Goal: Information Seeking & Learning: Learn about a topic

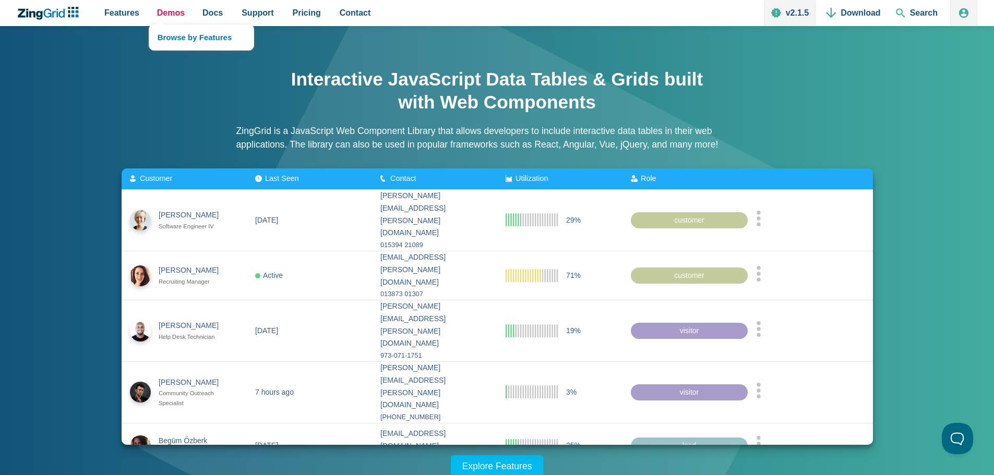
click at [183, 17] on link "Demos" at bounding box center [171, 13] width 36 height 26
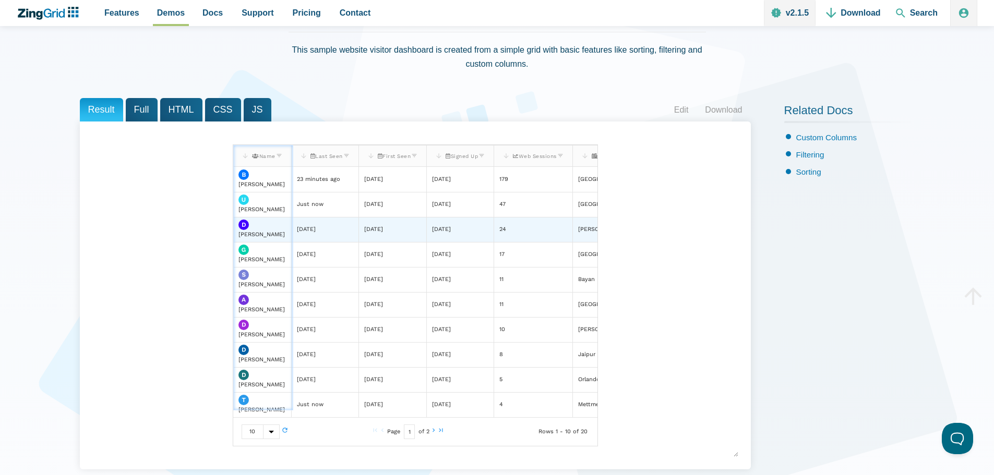
click at [435, 201] on zg-cell "1 months ago" at bounding box center [459, 204] width 67 height 25
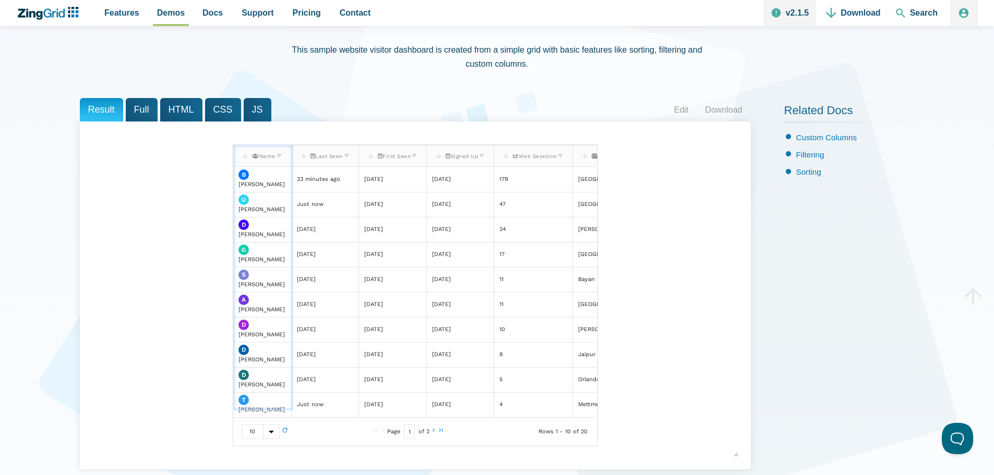
drag, startPoint x: 261, startPoint y: 154, endPoint x: 444, endPoint y: 149, distance: 182.7
click at [0, 0] on slot "Name Last Seen First Seen Signed Up Web Sessions City" at bounding box center [0, 0] width 0 height 0
click at [111, 15] on span "Features" at bounding box center [121, 13] width 35 height 14
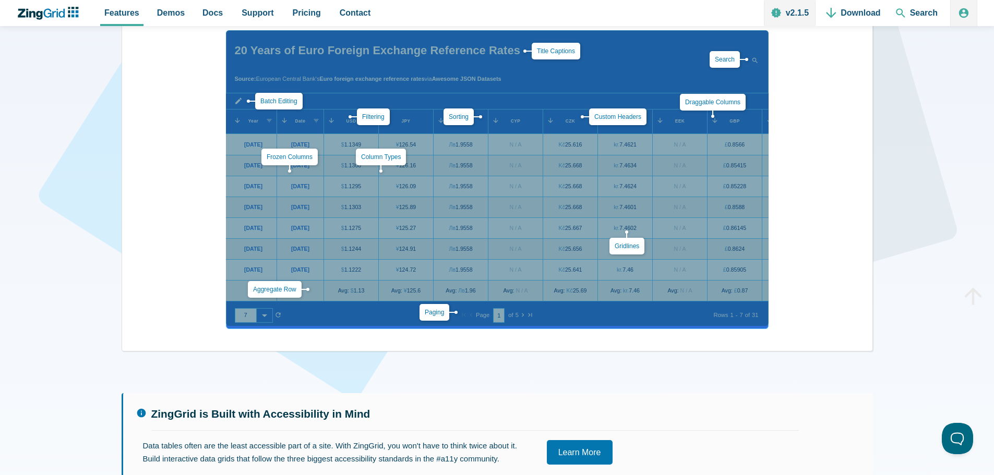
click at [474, 304] on div "Aggregate Row Batch Editing Title Captions Column Types Custom Headers Draggabl…" at bounding box center [497, 178] width 543 height 296
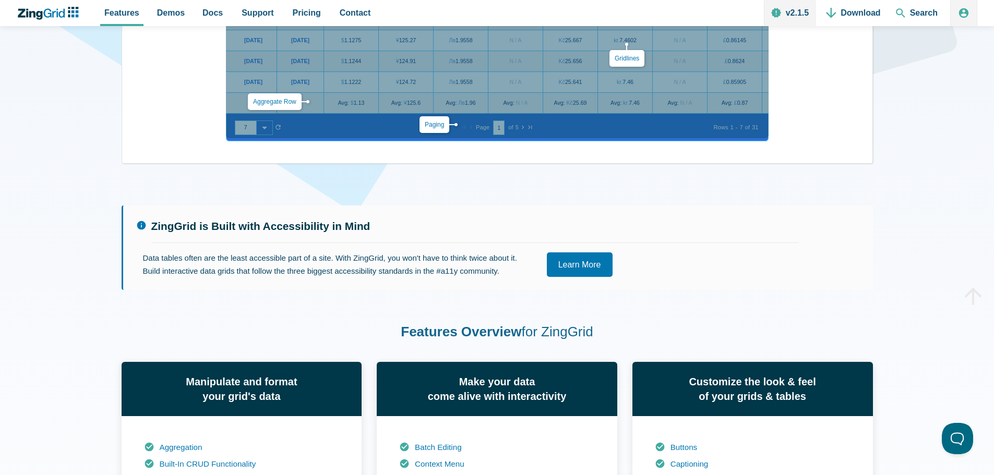
scroll to position [470, 0]
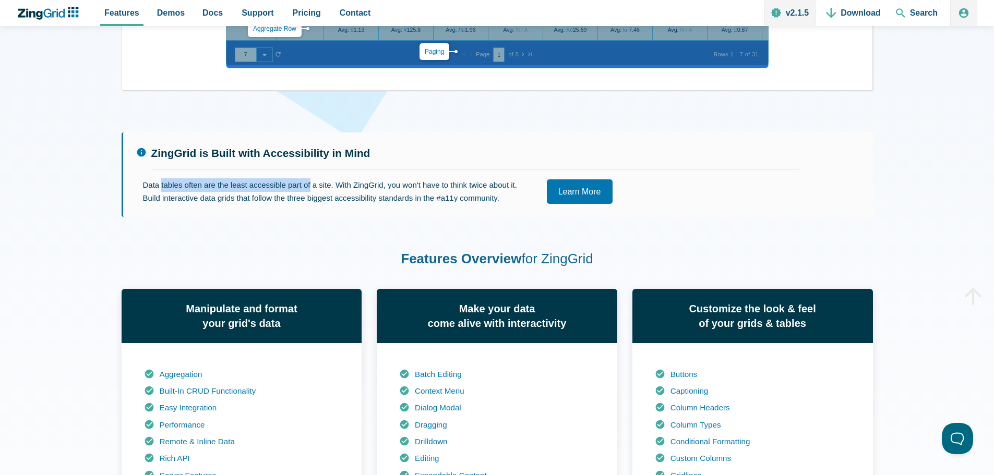
drag, startPoint x: 174, startPoint y: 181, endPoint x: 370, endPoint y: 209, distance: 197.8
click at [363, 196] on p "Data tables often are the least accessible part of a site. With ZingGrid, you w…" at bounding box center [334, 191] width 383 height 27
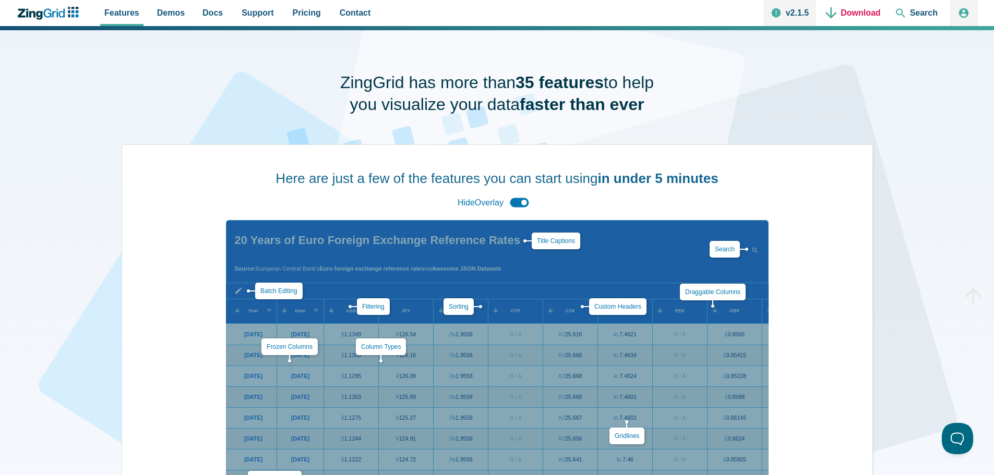
scroll to position [0, 0]
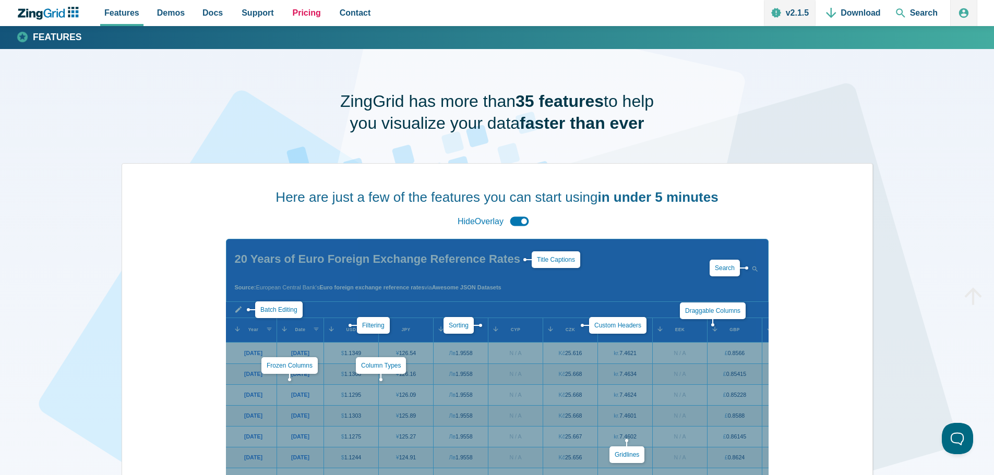
click at [299, 11] on span "Pricing" at bounding box center [307, 13] width 28 height 14
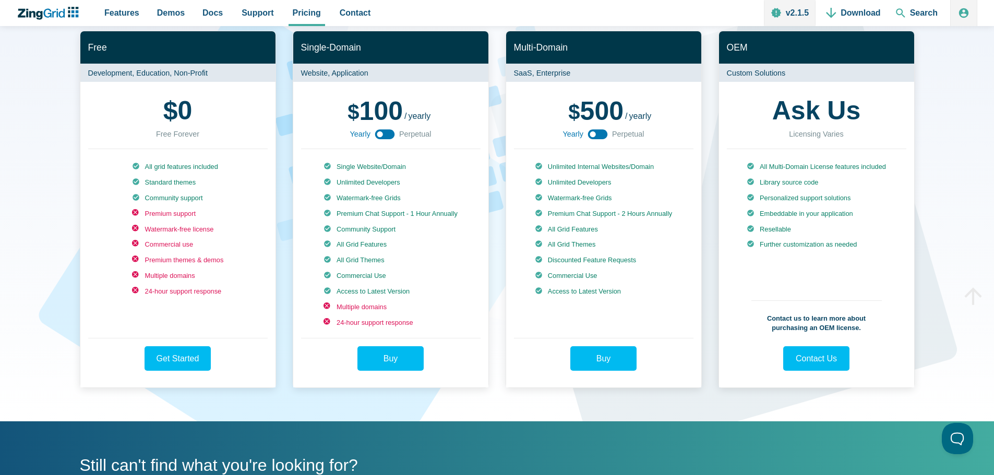
scroll to position [104, 0]
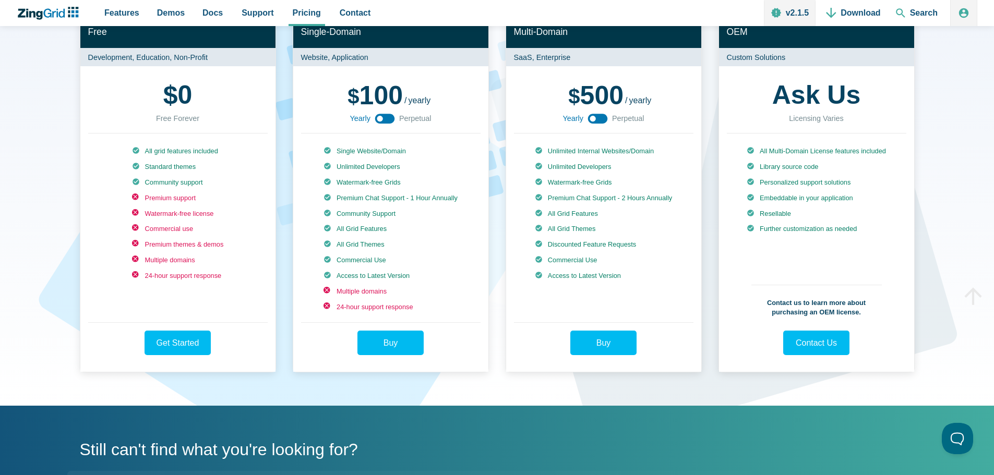
click at [608, 116] on icon "App Content" at bounding box center [597, 118] width 23 height 23
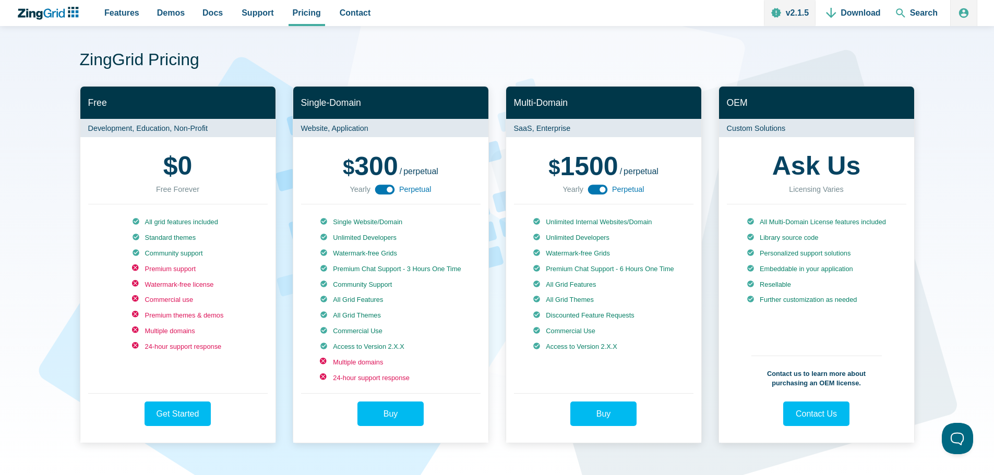
scroll to position [52, 0]
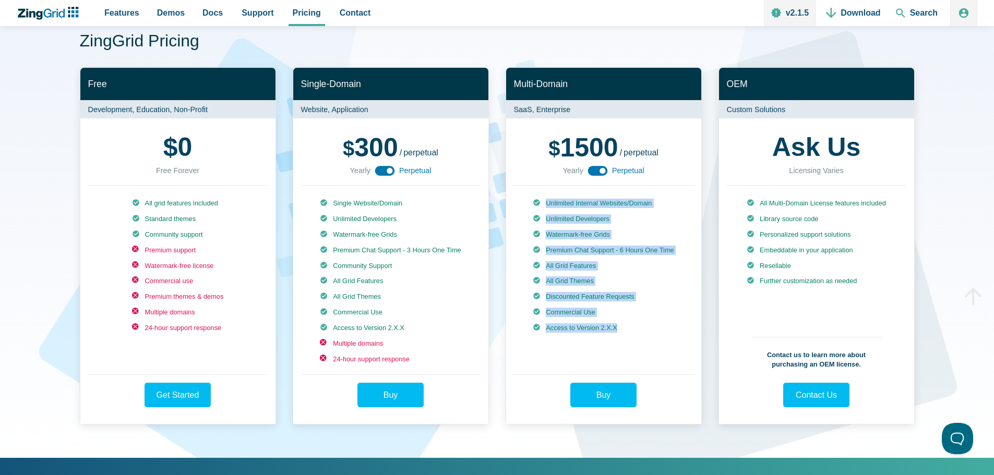
drag, startPoint x: 614, startPoint y: 341, endPoint x: 538, endPoint y: 199, distance: 161.3
click at [538, 199] on ul "Unlimited Internal Websites/Domain Unlimited Developers Watermark-free Grids Pr…" at bounding box center [603, 281] width 141 height 165
click at [626, 226] on ul "Unlimited Internal Websites/Domain Unlimited Developers Watermark-free Grids Pr…" at bounding box center [603, 281] width 141 height 165
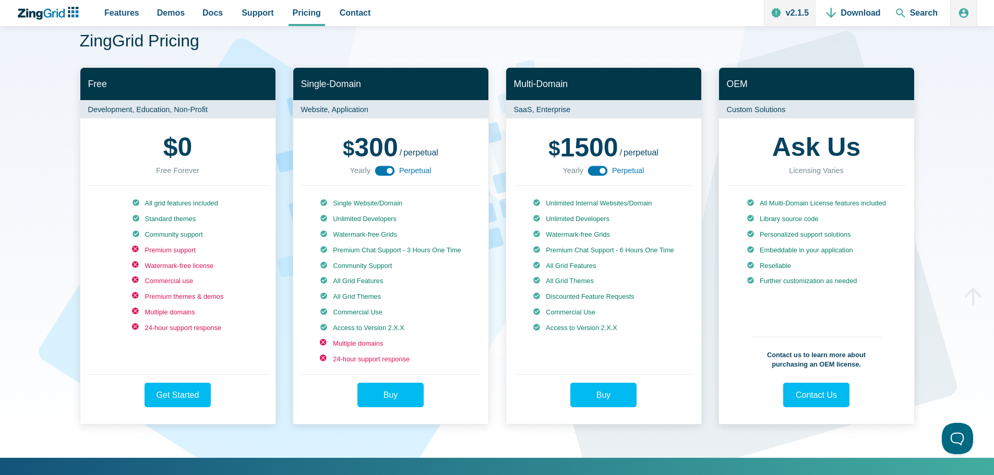
click at [617, 205] on li "Unlimited Internal Websites/Domain" at bounding box center [603, 203] width 141 height 9
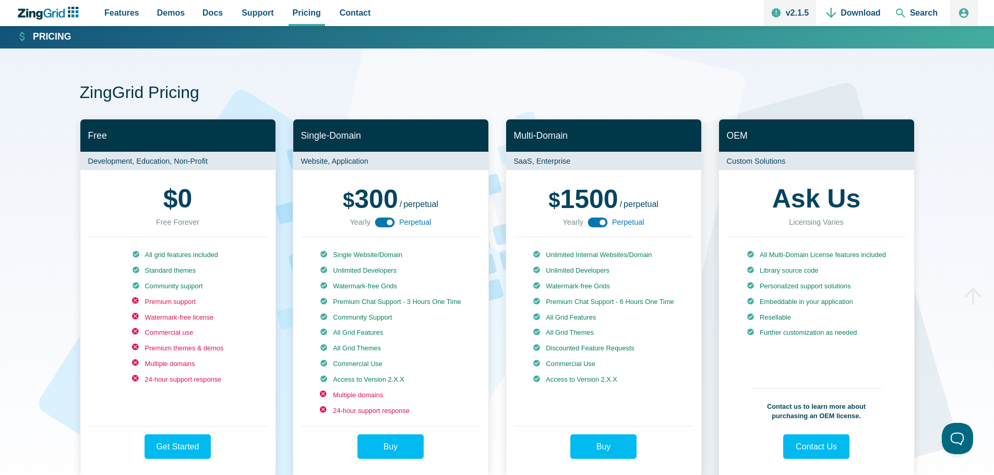
scroll to position [0, 0]
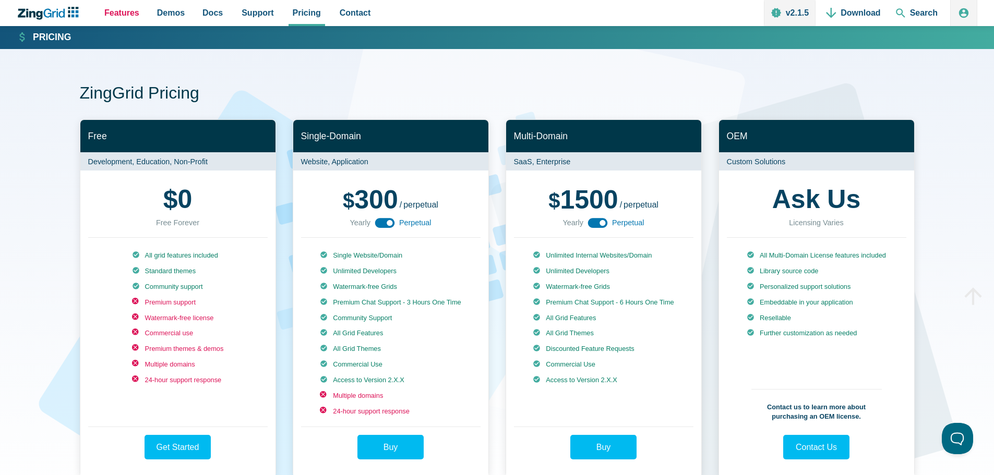
click at [125, 21] on link "Features" at bounding box center [121, 13] width 43 height 26
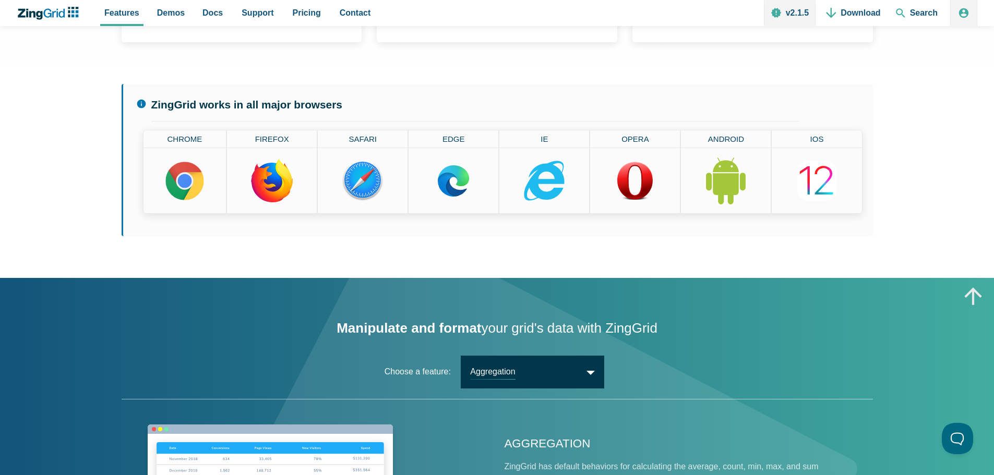
scroll to position [1253, 0]
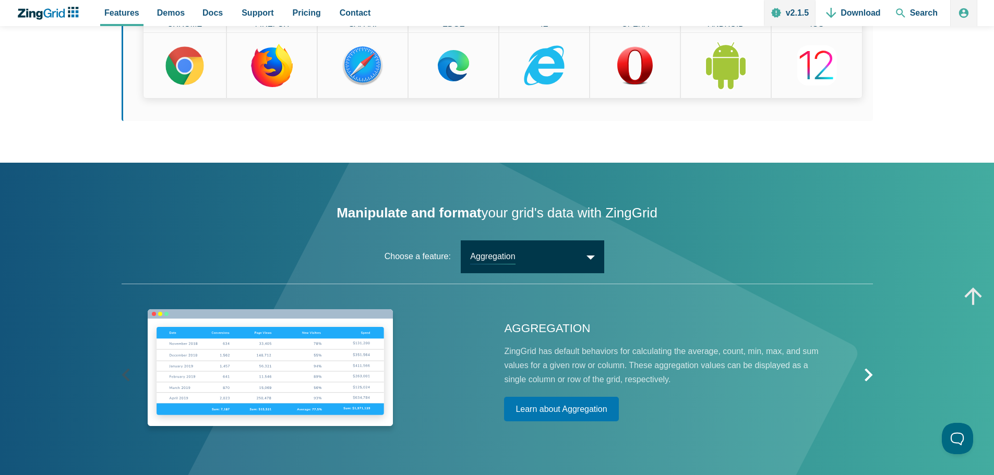
click at [552, 263] on span "Aggregation" at bounding box center [533, 257] width 144 height 33
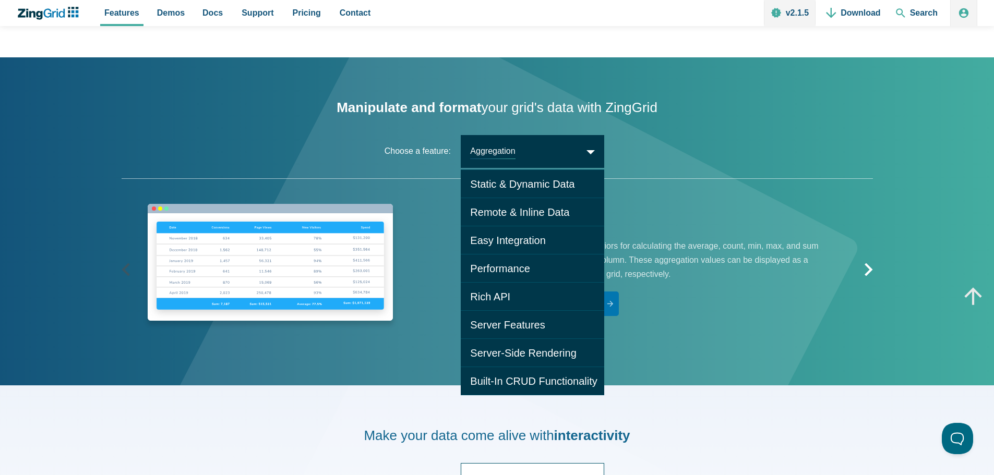
scroll to position [1461, 0]
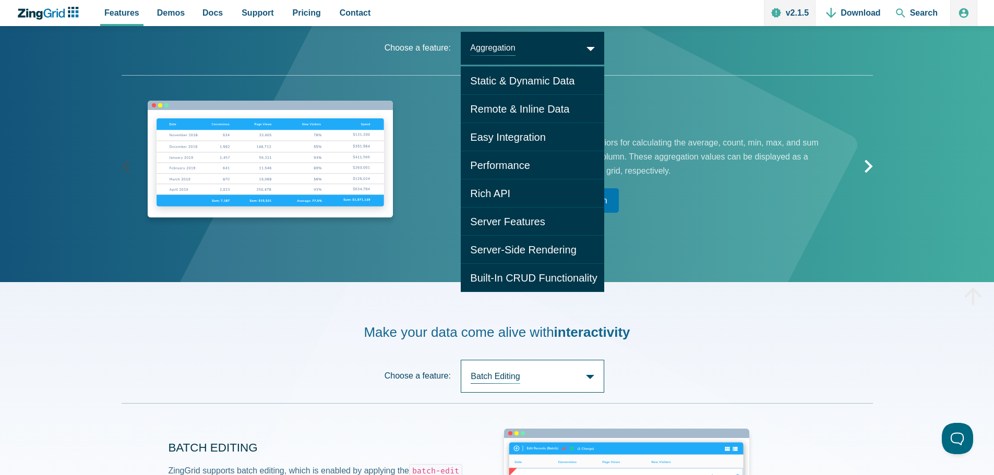
click at [664, 159] on p "ZingGrid has default behaviors for calculating the average, count, min, max, an…" at bounding box center [665, 157] width 322 height 43
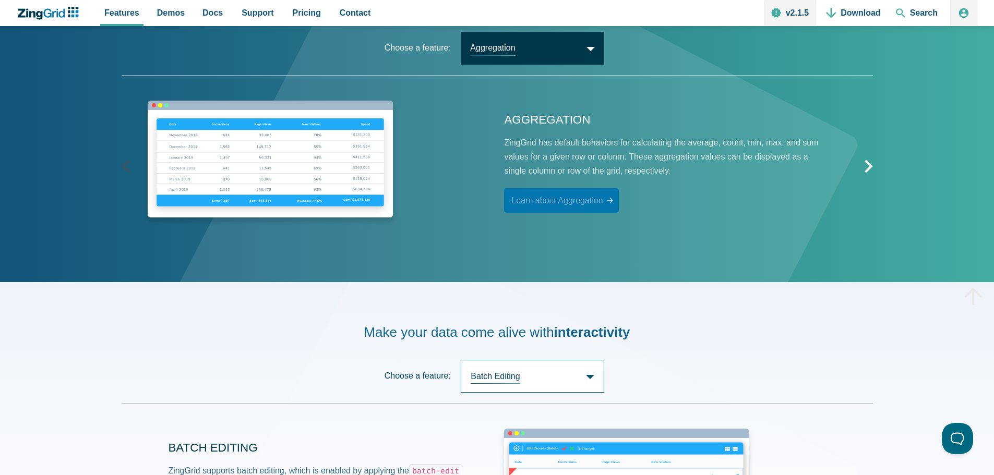
click at [578, 205] on link "Learn about Aggregation" at bounding box center [561, 200] width 114 height 25
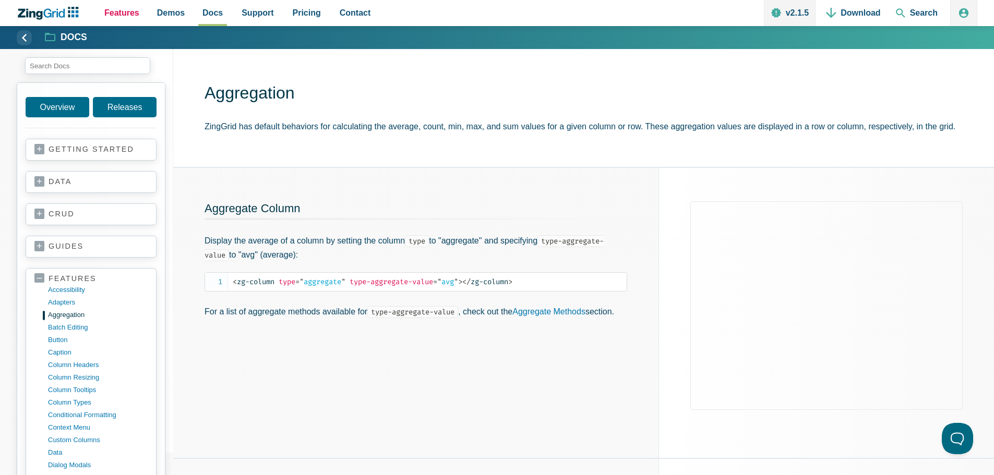
click at [115, 20] on span "Features" at bounding box center [121, 13] width 35 height 14
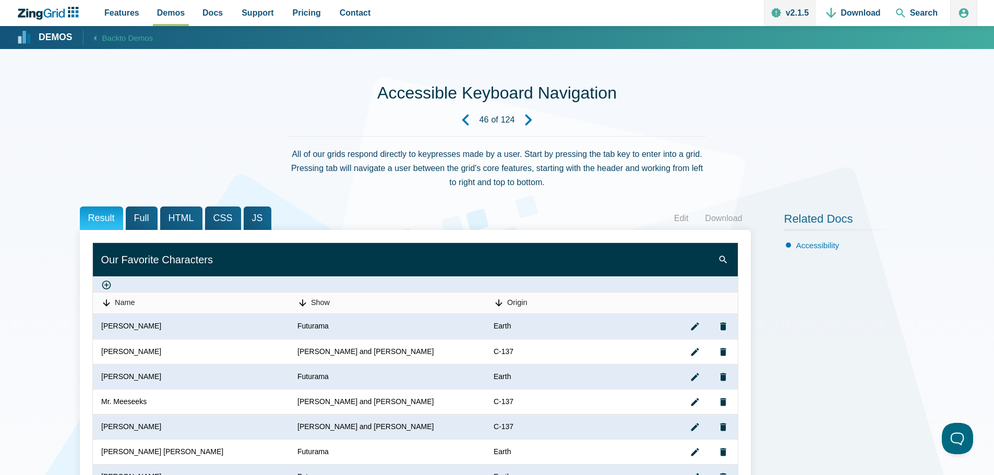
click at [139, 212] on span "Full" at bounding box center [142, 218] width 32 height 23
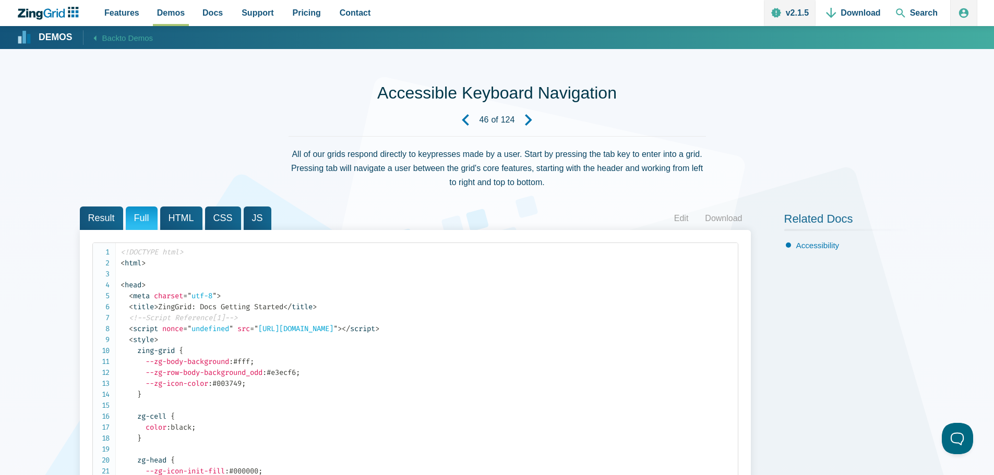
click at [175, 222] on span "HTML" at bounding box center [181, 218] width 42 height 23
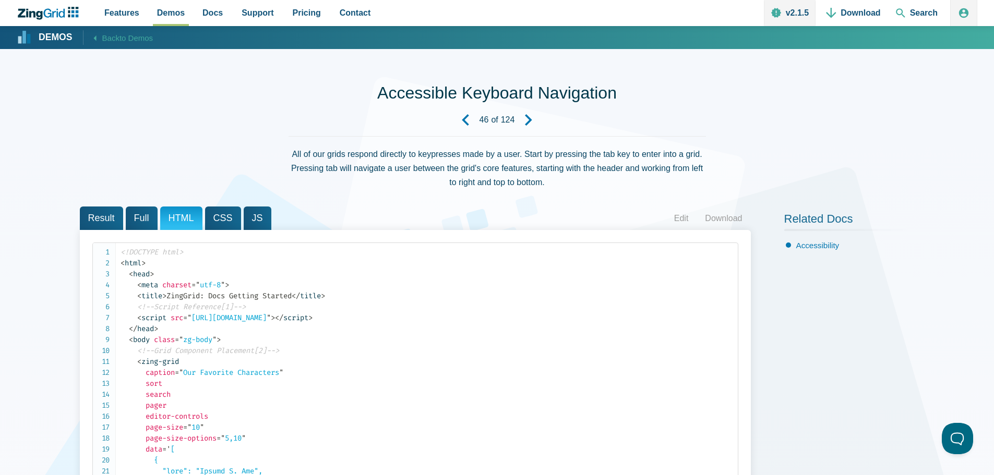
click at [221, 226] on span "CSS" at bounding box center [223, 218] width 36 height 23
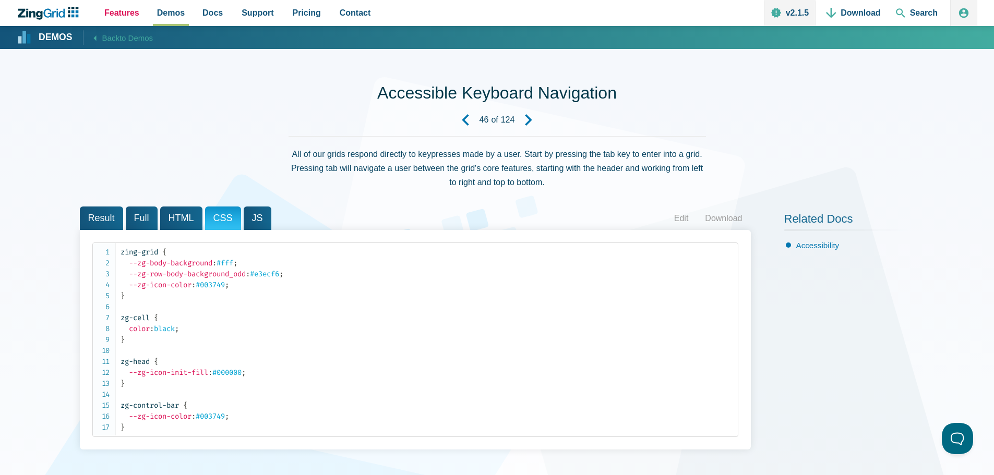
click at [121, 6] on span "Features" at bounding box center [121, 13] width 35 height 14
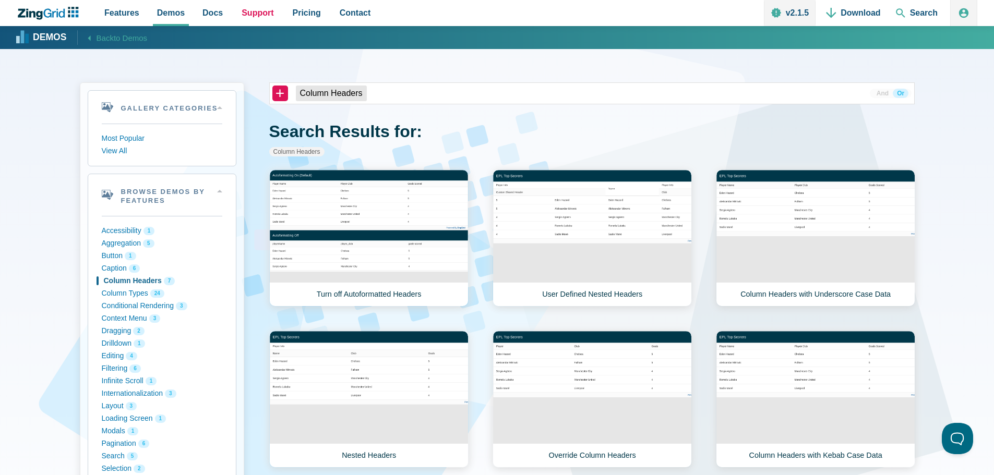
click at [250, 20] on span "Support" at bounding box center [258, 13] width 32 height 14
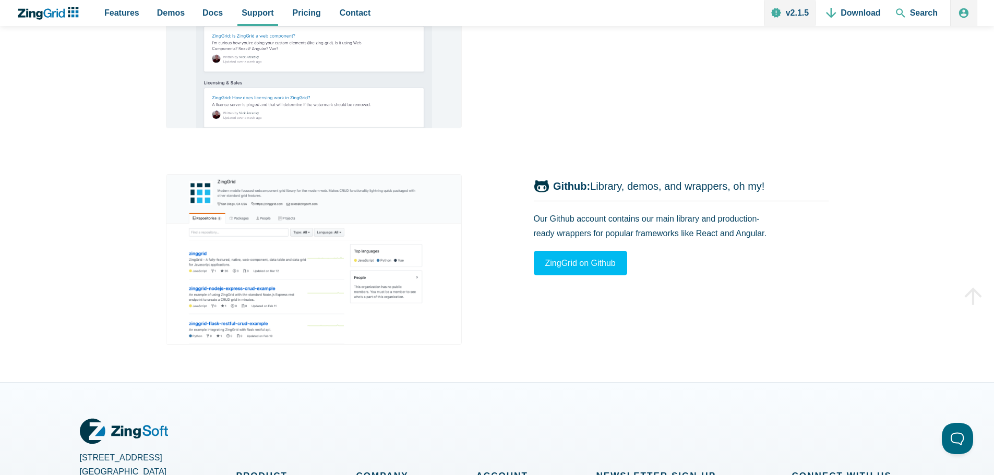
scroll to position [992, 0]
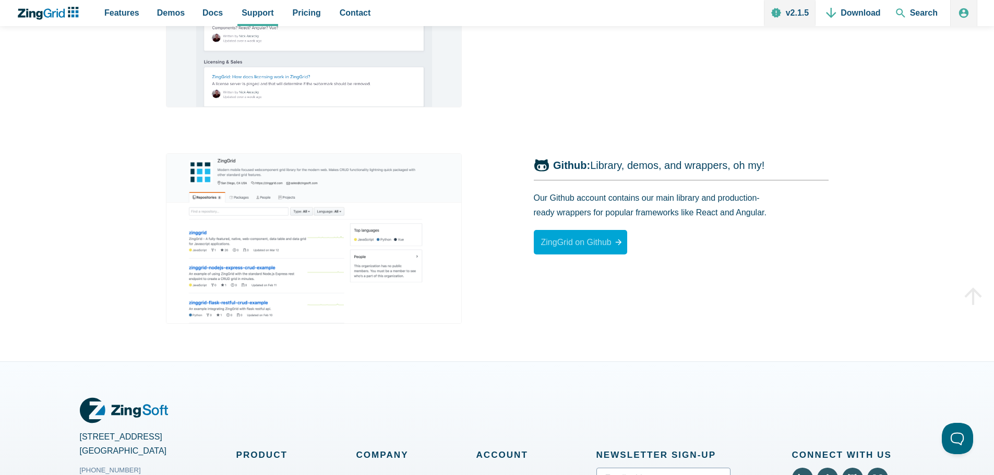
click at [591, 241] on link "ZingGrid on Github" at bounding box center [580, 242] width 93 height 25
